Goal: Share content: Share content

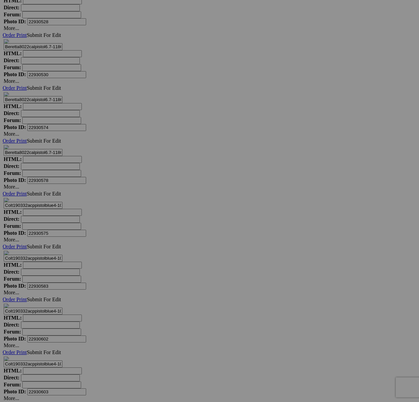
scroll to position [3484, 0]
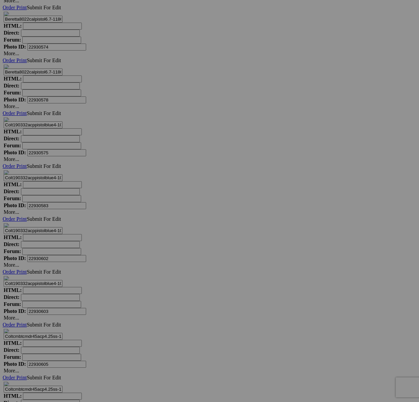
scroll to position [3564, 0]
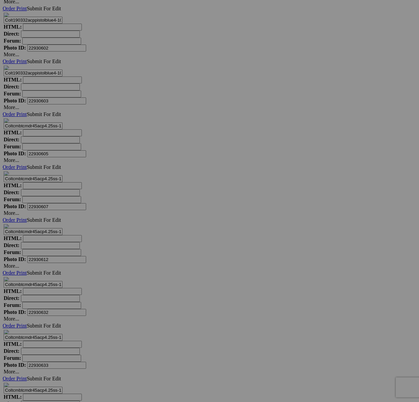
scroll to position [4003, 0]
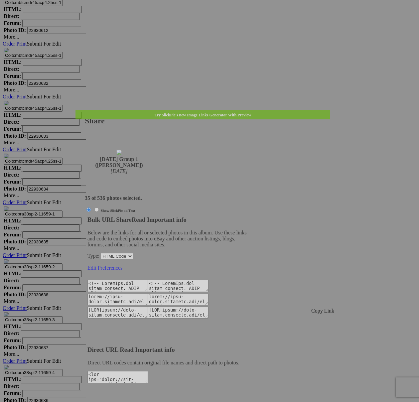
type textarea "<!-- [DOMAIN_NAME] image hosting. HTML Bulk Share code Starts Here --> <div sty…"
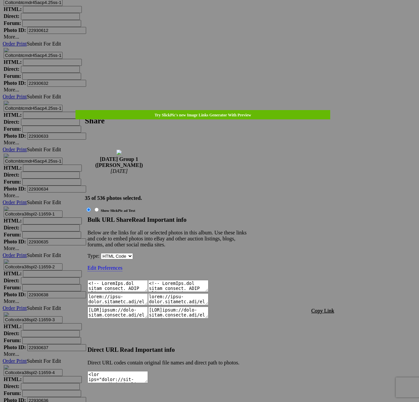
click at [327, 308] on span "Copy Link" at bounding box center [322, 311] width 23 height 6
click at [217, 18] on div at bounding box center [209, 201] width 419 height 402
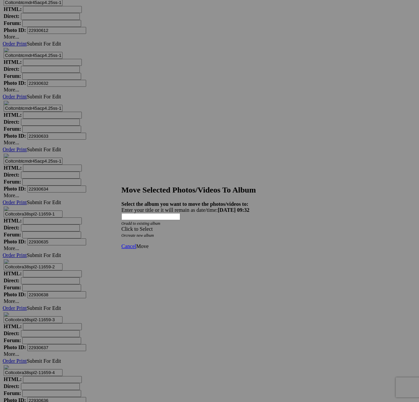
click at [239, 226] on div "Click to Select" at bounding box center [209, 229] width 176 height 6
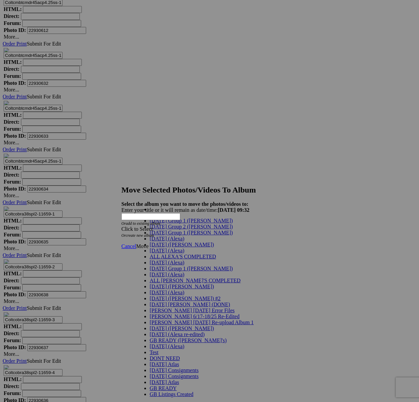
click at [175, 235] on span "[DATE] Group 1 ([PERSON_NAME])" at bounding box center [191, 233] width 83 height 6
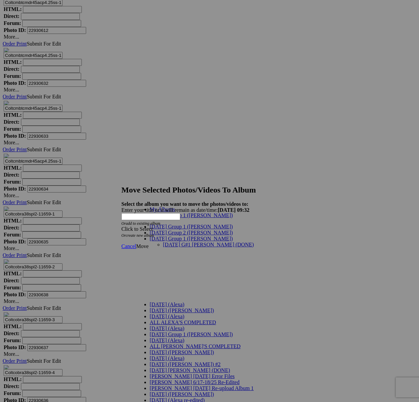
click at [195, 242] on link "[DATE] G#1 [PERSON_NAME] (DONE)" at bounding box center [208, 245] width 91 height 6
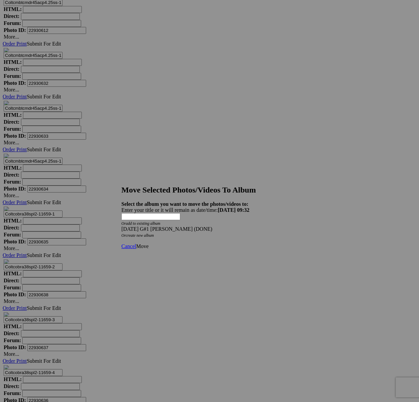
click at [148, 243] on span "Move" at bounding box center [142, 246] width 12 height 6
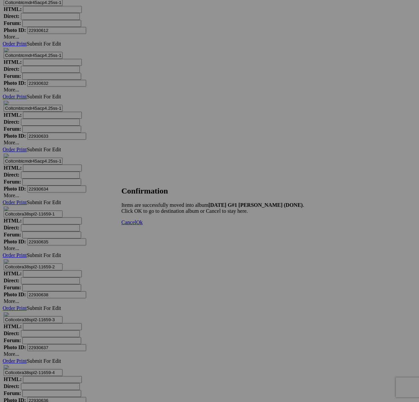
click at [136, 225] on span "Cancel" at bounding box center [128, 222] width 15 height 6
